Goal: Task Accomplishment & Management: Manage account settings

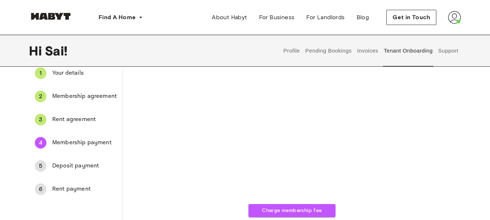
click at [196, 127] on div "Charge membership fee" at bounding box center [292, 139] width 292 height 155
click at [69, 164] on span "Deposit payment" at bounding box center [84, 166] width 65 height 9
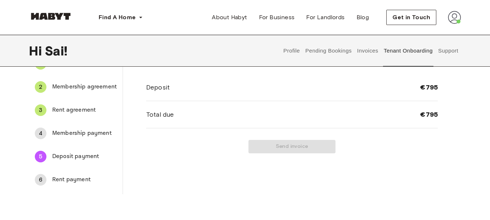
scroll to position [48, 0]
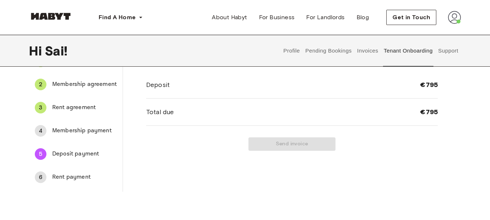
click at [79, 177] on span "Rent payment" at bounding box center [84, 177] width 65 height 9
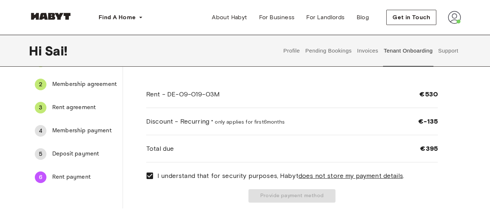
click at [82, 130] on span "Membership payment" at bounding box center [84, 131] width 65 height 9
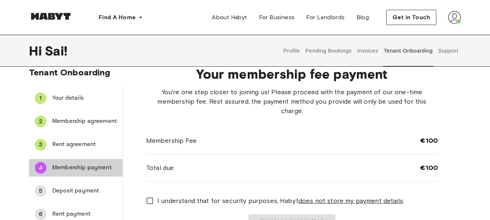
scroll to position [0, 0]
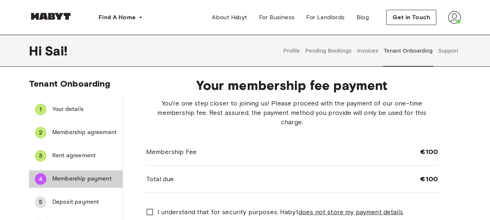
click at [334, 47] on button "Pending Bookings" at bounding box center [328, 51] width 48 height 32
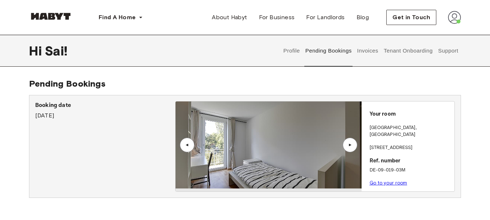
click at [382, 180] on link "Go to your room" at bounding box center [389, 182] width 38 height 5
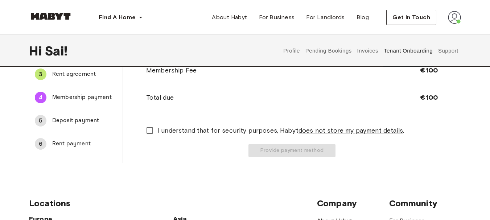
scroll to position [87, 0]
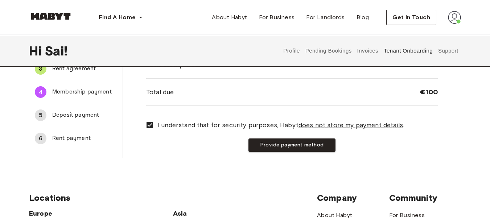
click at [287, 143] on div "Your membership fee payment You're one step closer to joining us! Please procee…" at bounding box center [292, 71] width 338 height 173
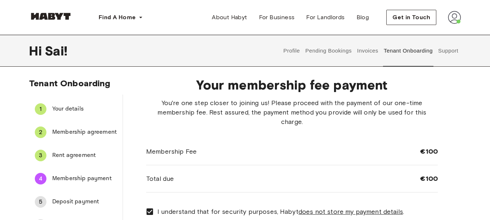
scroll to position [0, 0]
